Goal: Task Accomplishment & Management: Manage account settings

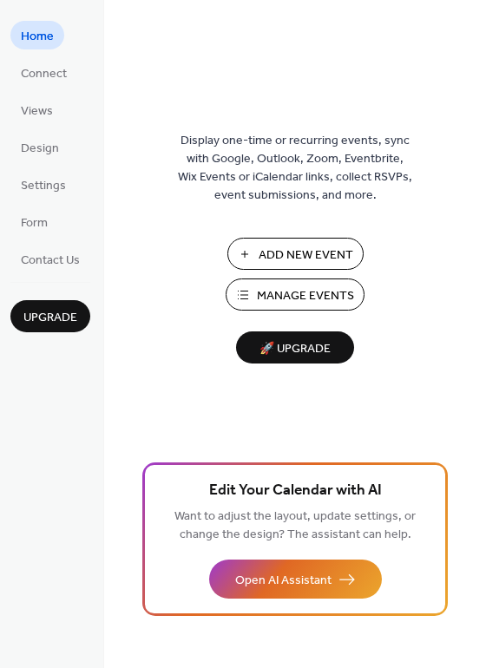
click at [277, 296] on span "Manage Events" at bounding box center [305, 296] width 97 height 18
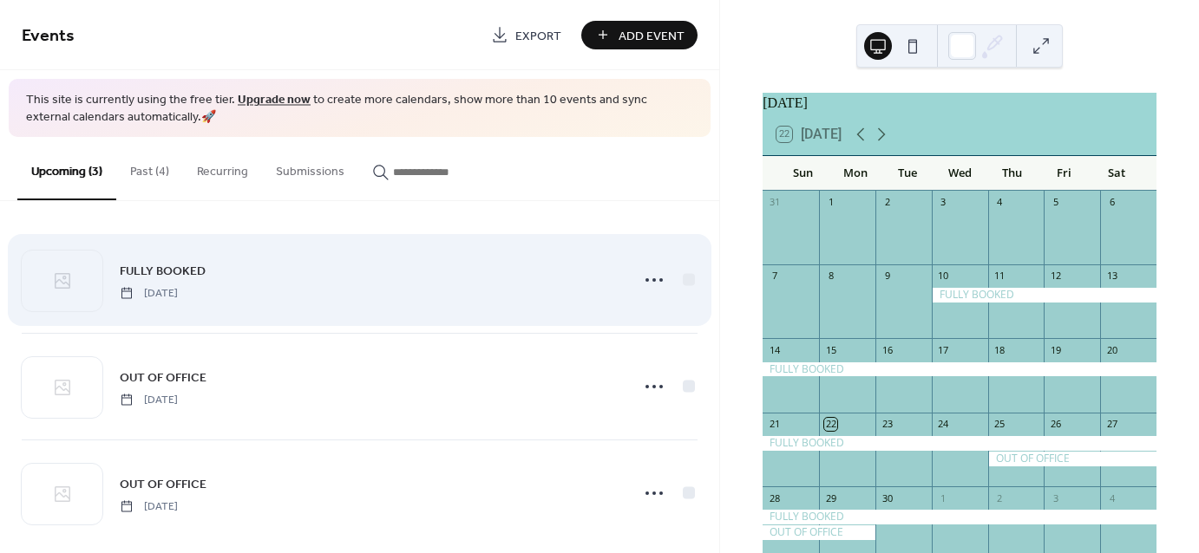
click at [318, 275] on div "FULLY BOOKED [DATE]" at bounding box center [370, 280] width 500 height 39
click at [178, 288] on span "[DATE]" at bounding box center [149, 293] width 58 height 16
click at [320, 290] on div "FULLY BOOKED [DATE]" at bounding box center [370, 280] width 500 height 39
click at [641, 283] on icon at bounding box center [654, 280] width 28 height 28
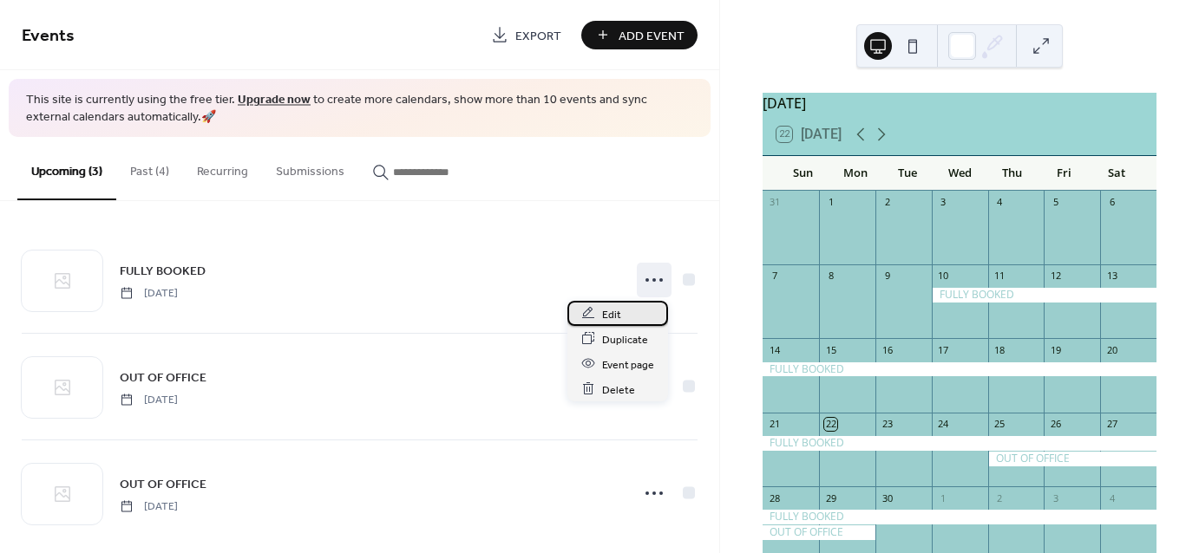
click at [621, 312] on div "Edit" at bounding box center [617, 313] width 101 height 25
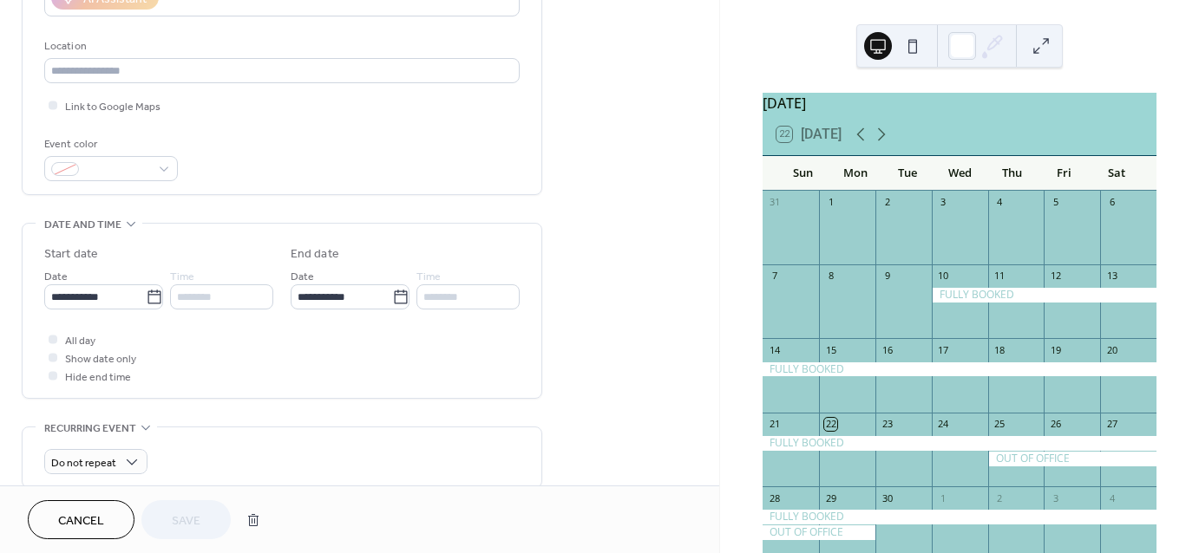
scroll to position [344, 0]
click at [398, 291] on icon at bounding box center [400, 295] width 17 height 17
click at [392, 291] on input "**********" at bounding box center [341, 295] width 101 height 25
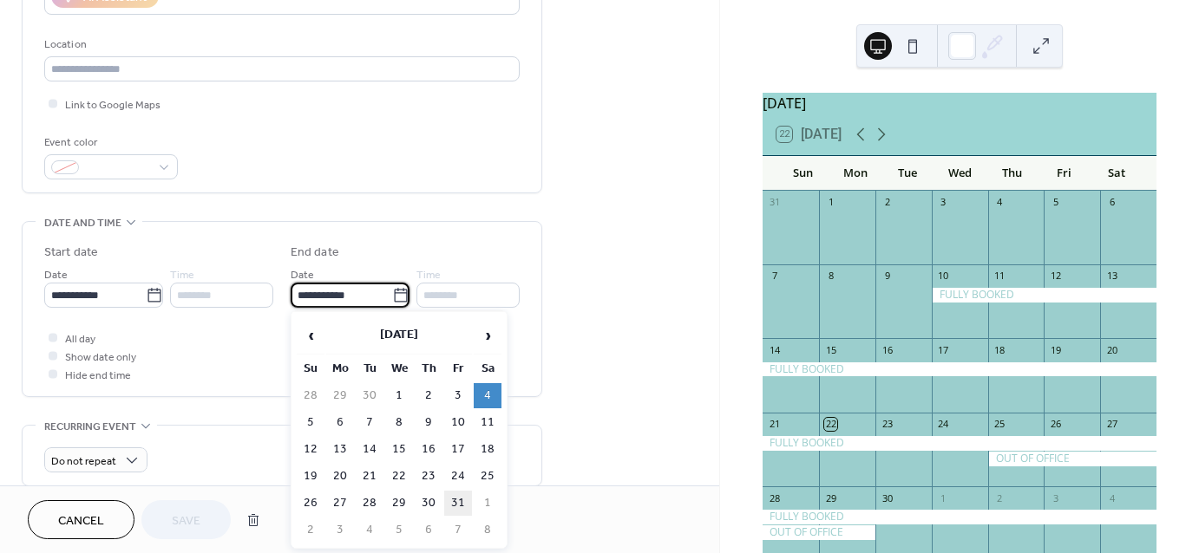
click at [461, 493] on td "31" at bounding box center [458, 503] width 28 height 25
type input "**********"
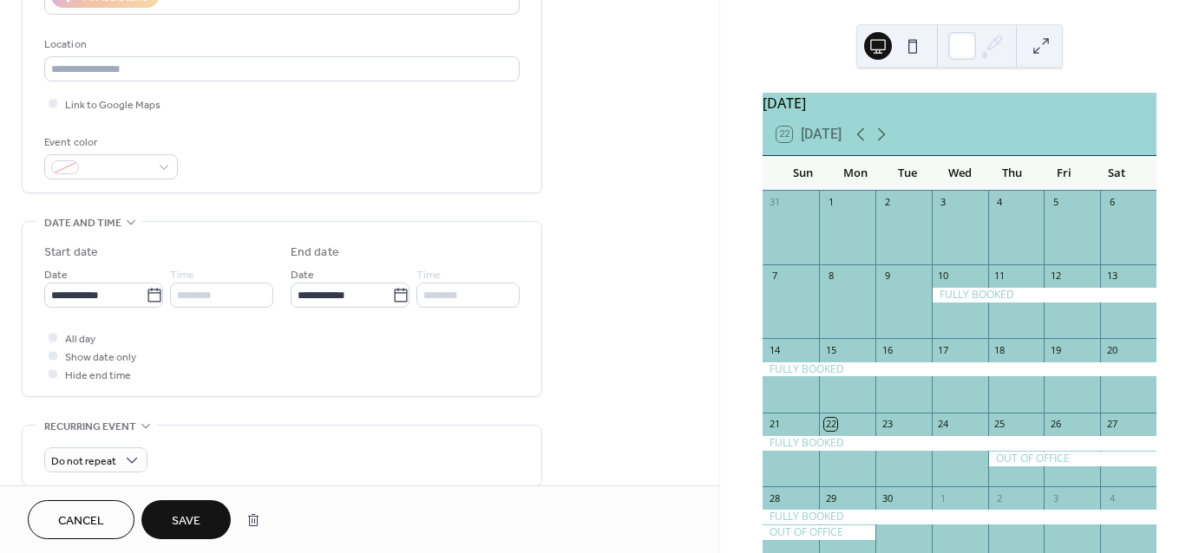
click at [197, 520] on span "Save" at bounding box center [186, 522] width 29 height 18
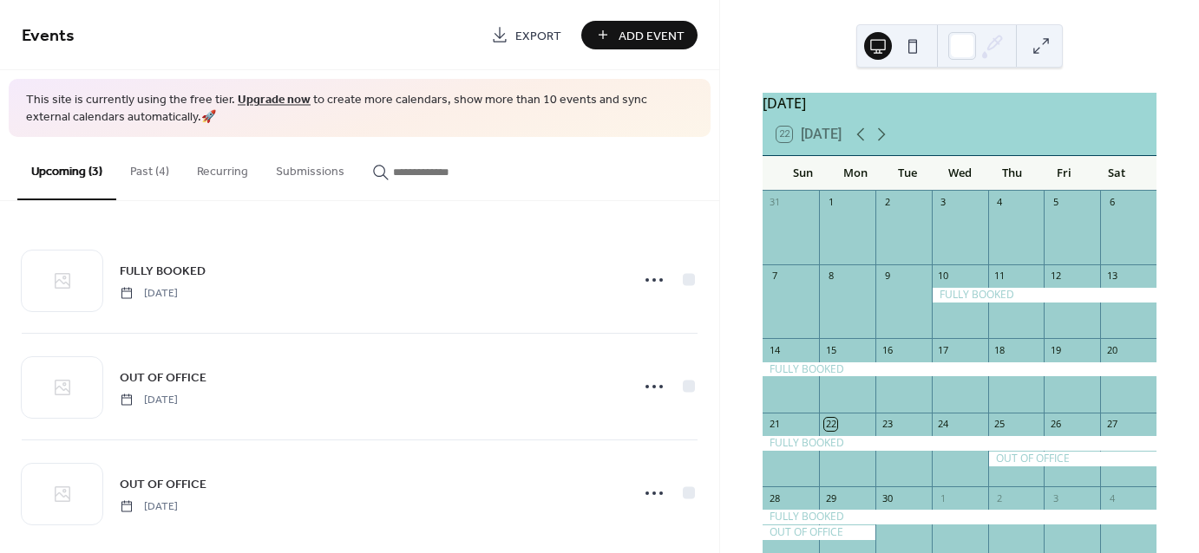
drag, startPoint x: 1198, startPoint y: 55, endPoint x: 1188, endPoint y: 171, distance: 116.7
click at [1188, 171] on html "Events Export Add Event This site is currently using the free tier. Upgrade now…" at bounding box center [599, 276] width 1199 height 553
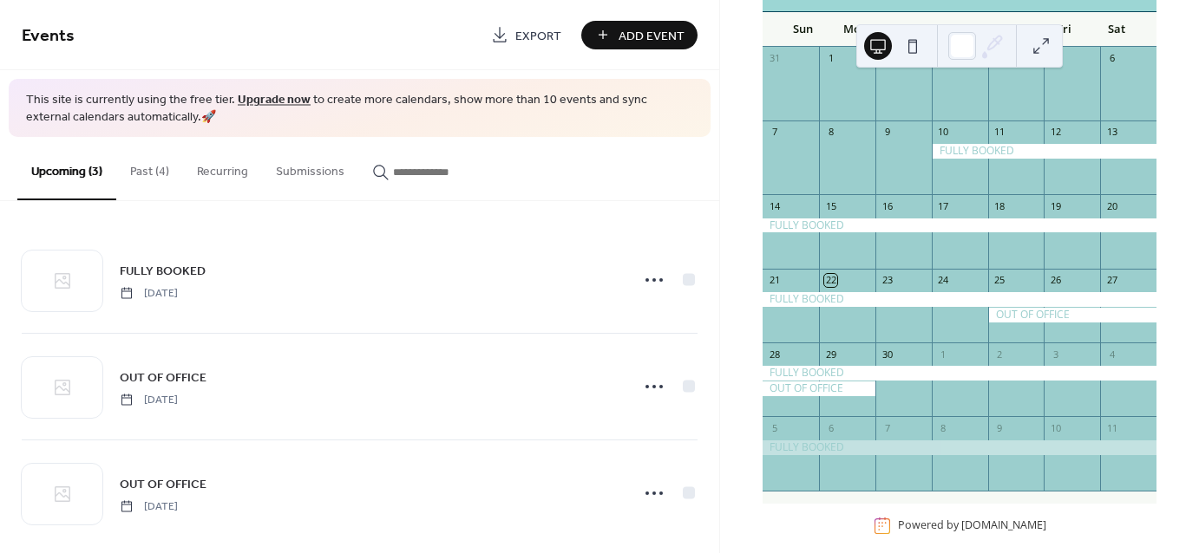
scroll to position [172, 0]
